Goal: Information Seeking & Learning: Learn about a topic

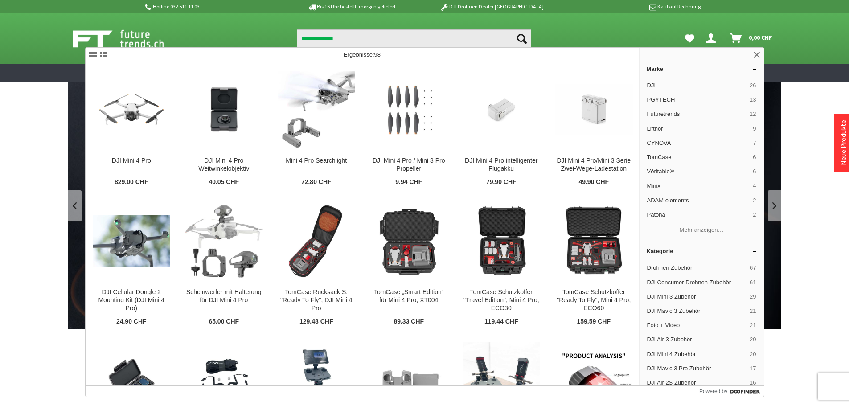
type input "**********"
click at [512, 29] on button "Suchen" at bounding box center [521, 38] width 19 height 18
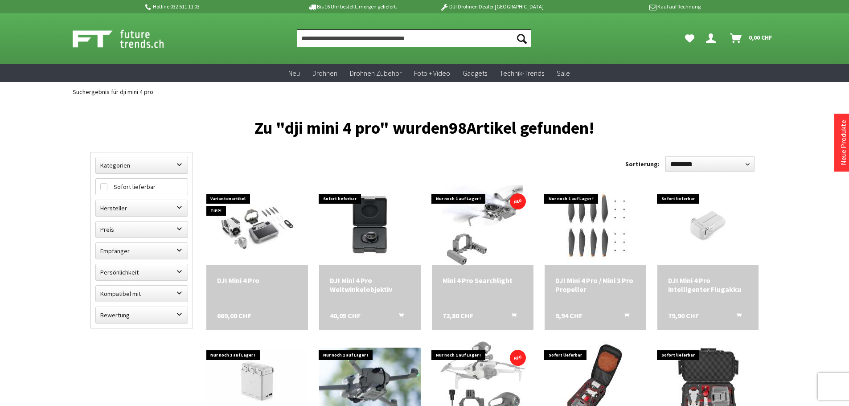
click at [445, 46] on input "Produkt, Marke, Kategorie, EAN, Artikelnummer…" at bounding box center [414, 38] width 234 height 18
paste input "**********"
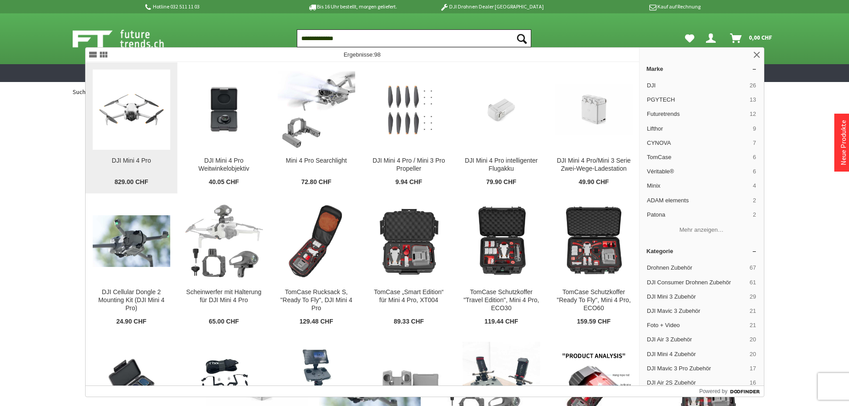
type input "**********"
click at [116, 115] on img at bounding box center [132, 110] width 78 height 78
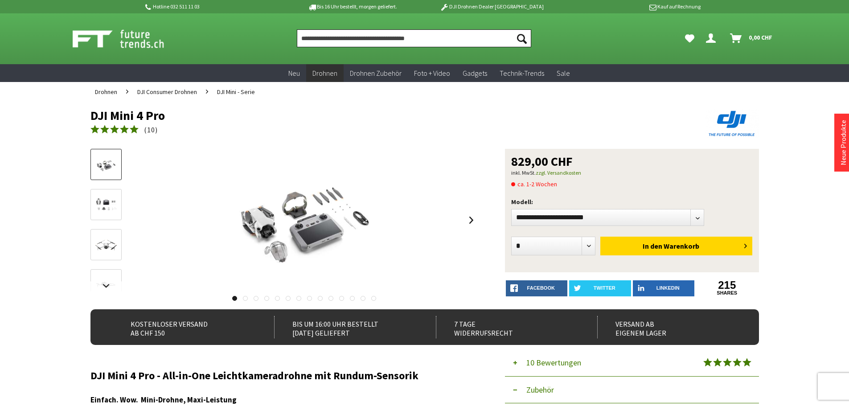
click at [387, 40] on input "Produkt, Marke, Kategorie, EAN, Artikelnummer…" at bounding box center [414, 38] width 234 height 18
paste input "**********"
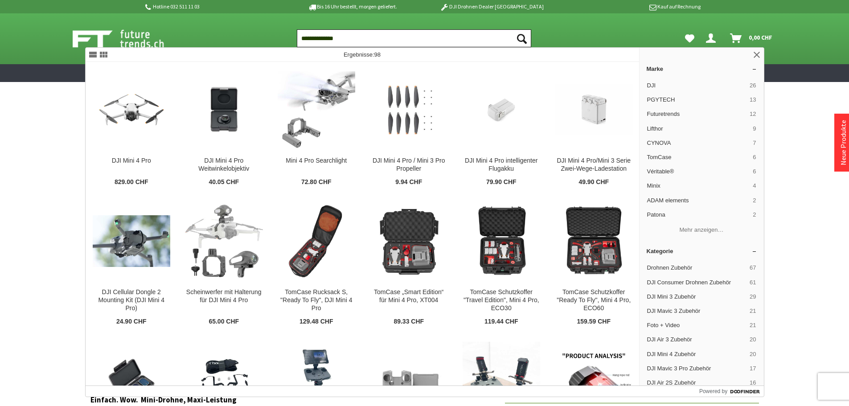
paste input "*"
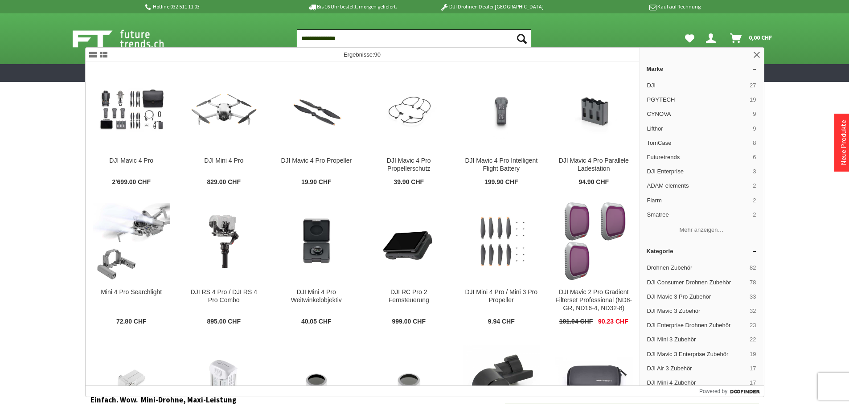
click at [369, 39] on input "**********" at bounding box center [414, 38] width 234 height 18
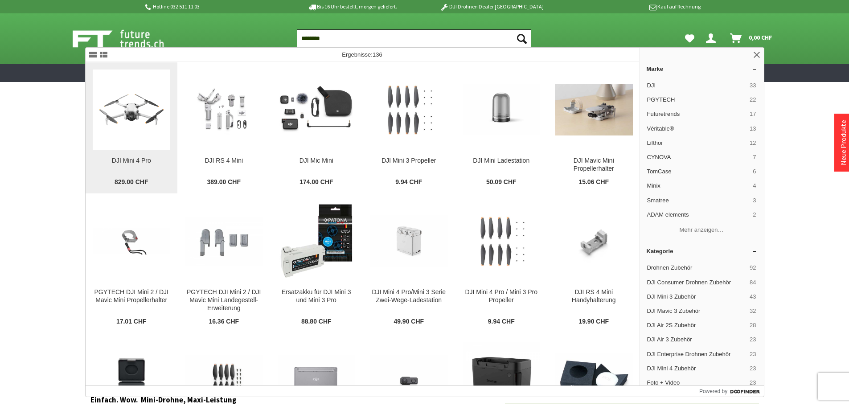
type input "********"
click at [134, 88] on img at bounding box center [132, 110] width 78 height 78
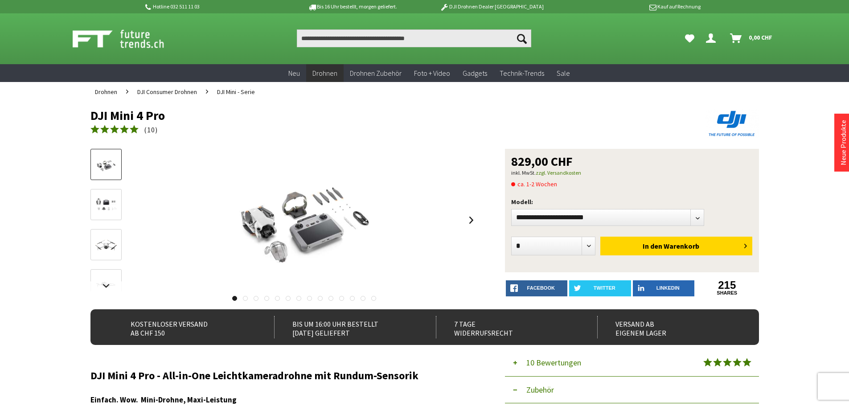
click at [159, 114] on h1 "DJI Mini 4 Pro" at bounding box center [357, 115] width 535 height 13
copy div "DJI Mini 4 Pro"
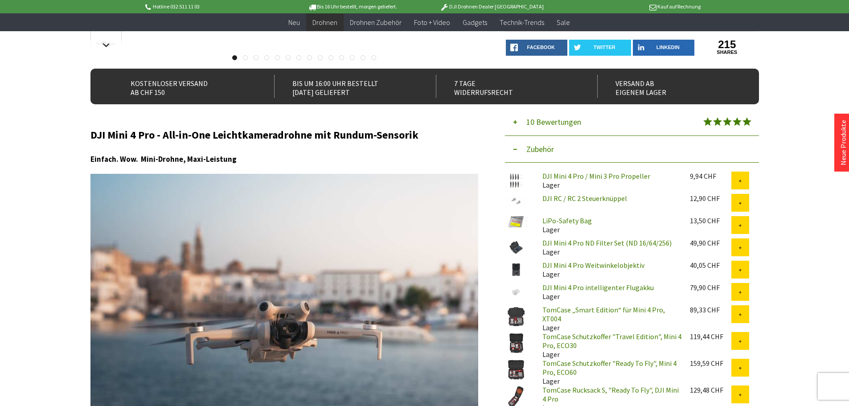
click at [163, 133] on h2 "DJI Mini 4 Pro - All-in-One Leichtkameradrohne mit Rundum-Sensorik" at bounding box center [284, 135] width 388 height 12
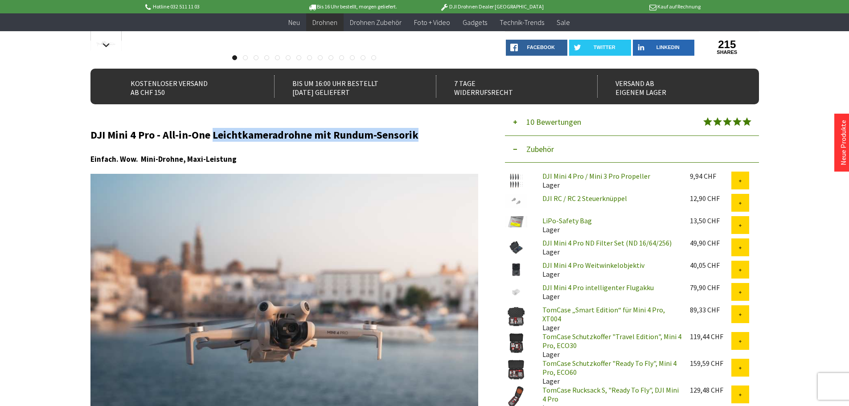
drag, startPoint x: 212, startPoint y: 133, endPoint x: 452, endPoint y: 137, distance: 239.7
click at [452, 137] on h2 "DJI Mini 4 Pro - All-in-One Leichtkameradrohne mit Rundum-Sensorik" at bounding box center [284, 135] width 388 height 12
copy h2 "Leichtkameradrohne mit Rundum-Sensorik"
click at [184, 135] on h2 "DJI Mini 4 Pro - All-in-One Leichtkameradrohne mit Rundum-Sensorik" at bounding box center [284, 135] width 388 height 12
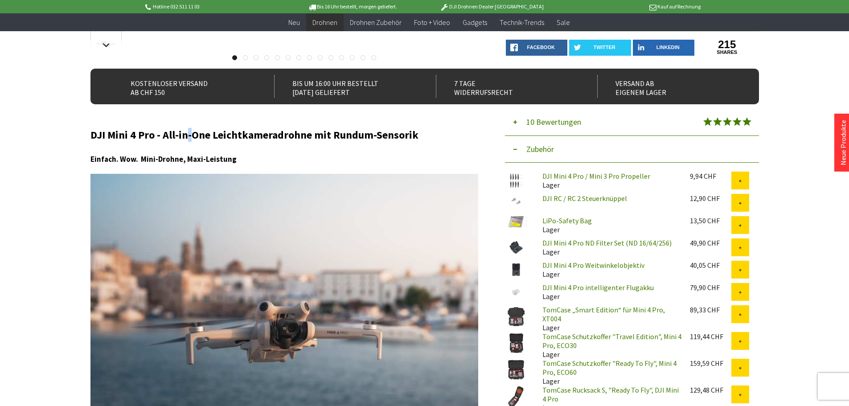
click at [184, 135] on h2 "DJI Mini 4 Pro - All-in-One Leichtkameradrohne mit Rundum-Sensorik" at bounding box center [284, 135] width 388 height 12
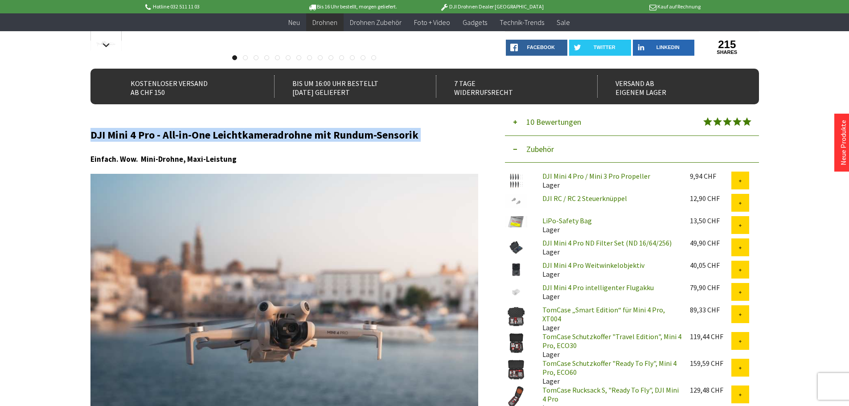
click at [184, 135] on h2 "DJI Mini 4 Pro - All-in-One Leichtkameradrohne mit Rundum-Sensorik" at bounding box center [284, 135] width 388 height 12
copy div "DJI Mini 4 Pro - All-in-One Leichtkameradrohne mit Rundum-Sensorik"
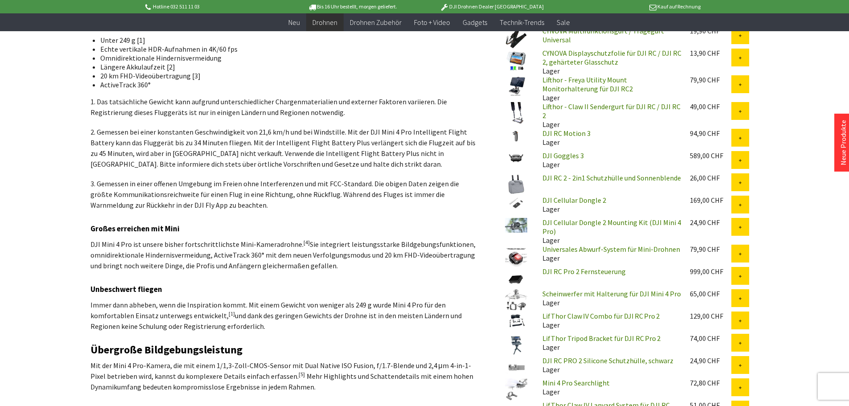
scroll to position [757, 0]
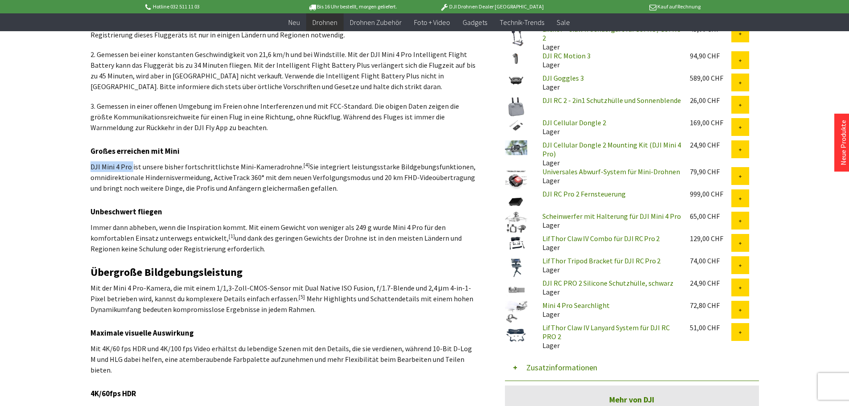
drag, startPoint x: 91, startPoint y: 167, endPoint x: 131, endPoint y: 171, distance: 40.7
click at [131, 171] on p "DJI Mini 4 Pro ist unsere bisher fortschrittlichste Mini-Kameradrohne. [4] Sie …" at bounding box center [284, 177] width 388 height 32
copy p "DJI Mini 4 Pro"
click at [121, 212] on h3 "Unbeschwert fliegen" at bounding box center [284, 212] width 388 height 12
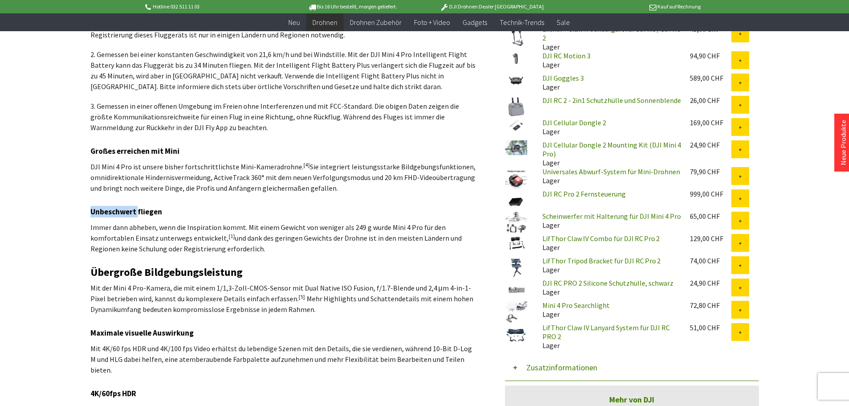
click at [121, 212] on h3 "Unbeschwert fliegen" at bounding box center [284, 212] width 388 height 12
copy div "Unbeschwert fliegen"
click at [198, 271] on h2 "Übergroße Bildgebungsleistung" at bounding box center [284, 272] width 388 height 12
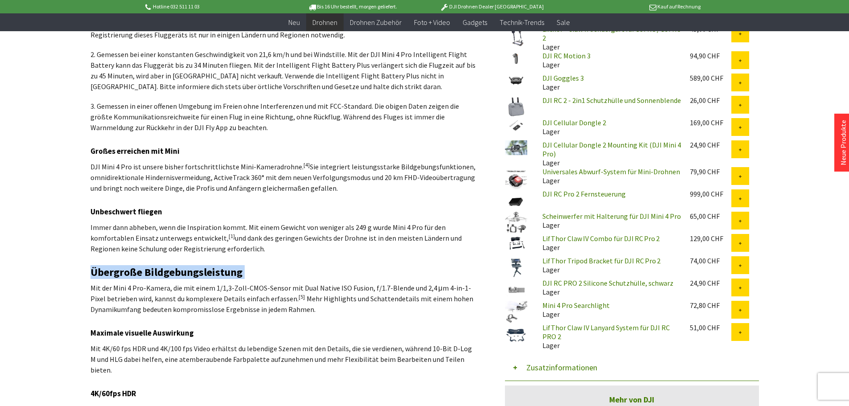
copy div "Übergroße Bildgebungsleistung"
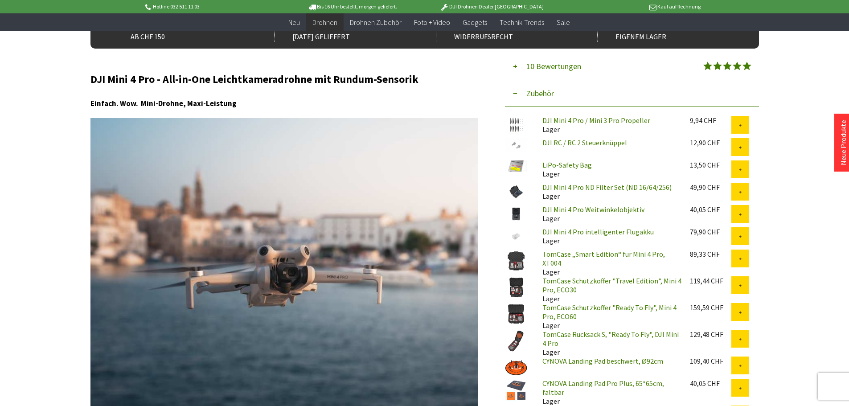
scroll to position [178, 0]
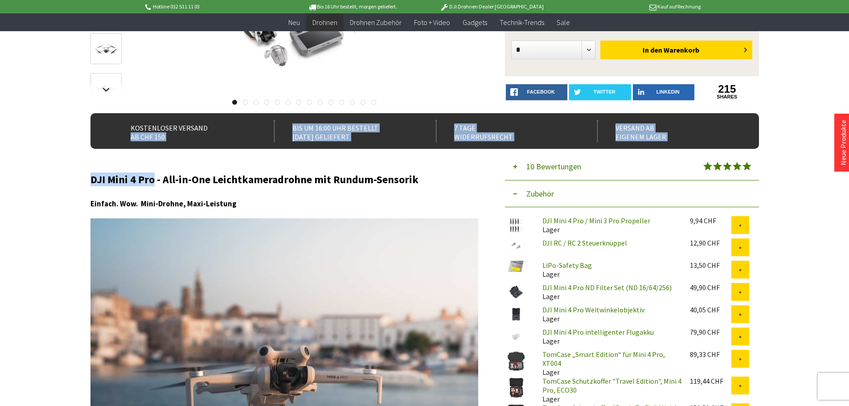
drag, startPoint x: 88, startPoint y: 178, endPoint x: 153, endPoint y: 184, distance: 65.3
click at [153, 184] on h2 "DJI Mini 4 Pro - All-in-One Leichtkameradrohne mit Rundum-Sensorik" at bounding box center [284, 180] width 388 height 12
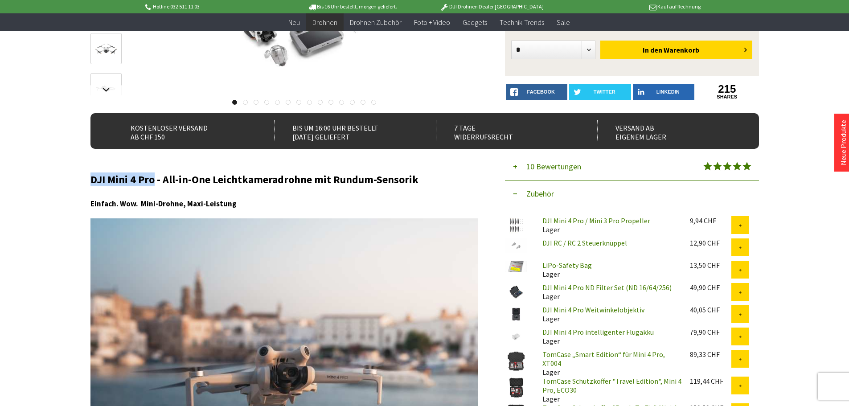
drag, startPoint x: 154, startPoint y: 181, endPoint x: 90, endPoint y: 182, distance: 63.3
click at [90, 182] on h2 "DJI Mini 4 Pro - All-in-One Leichtkameradrohne mit Rundum-Sensorik" at bounding box center [284, 180] width 388 height 12
copy h2 "DJI Mini 4 Pro"
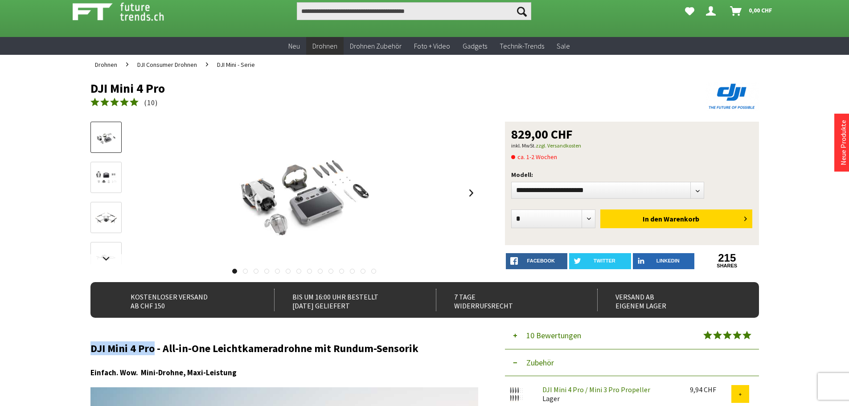
scroll to position [0, 0]
